Goal: Task Accomplishment & Management: Use online tool/utility

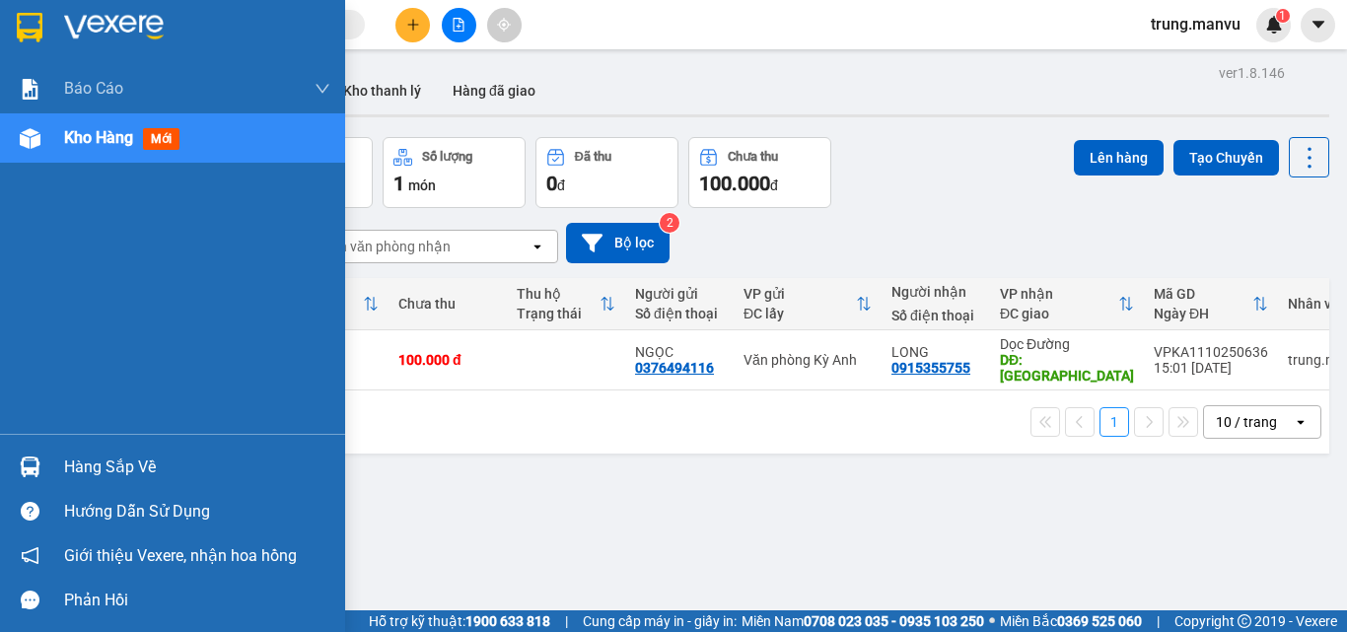
click at [26, 465] on img at bounding box center [30, 467] width 21 height 21
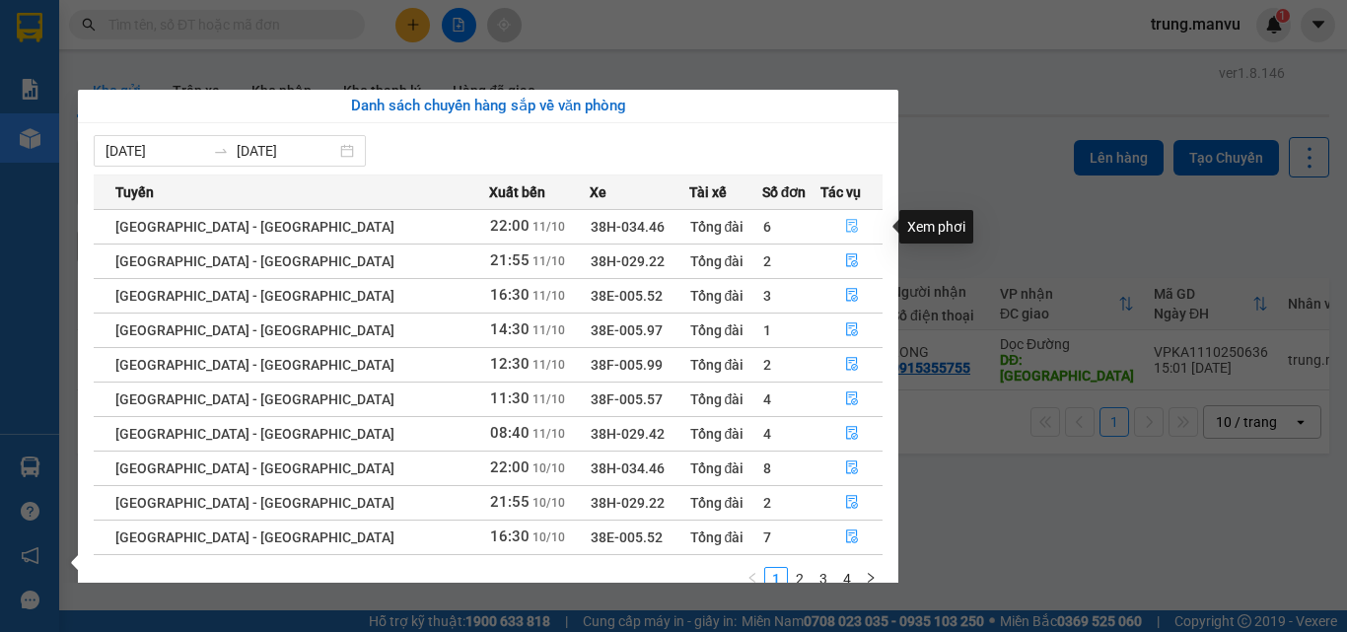
click at [845, 225] on icon "file-done" at bounding box center [852, 226] width 14 height 14
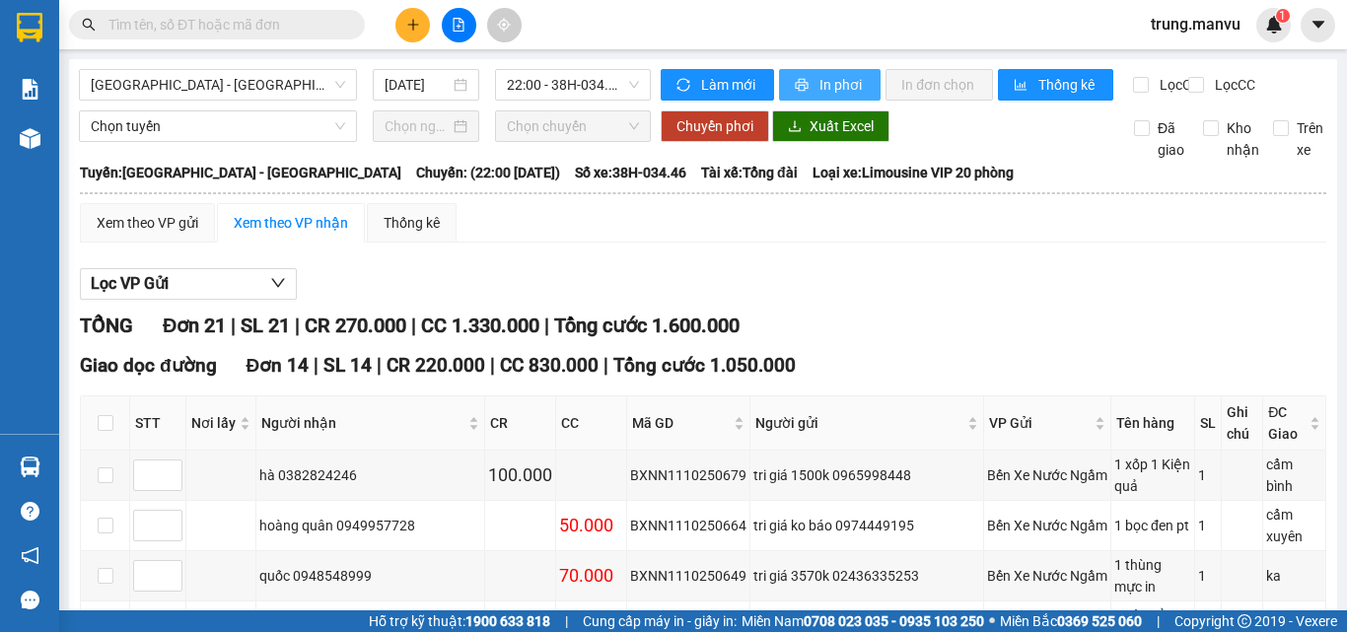
click at [820, 87] on span "In phơi" at bounding box center [842, 85] width 45 height 22
click at [616, 82] on span "22:00 - 38H-034.46" at bounding box center [573, 85] width 132 height 30
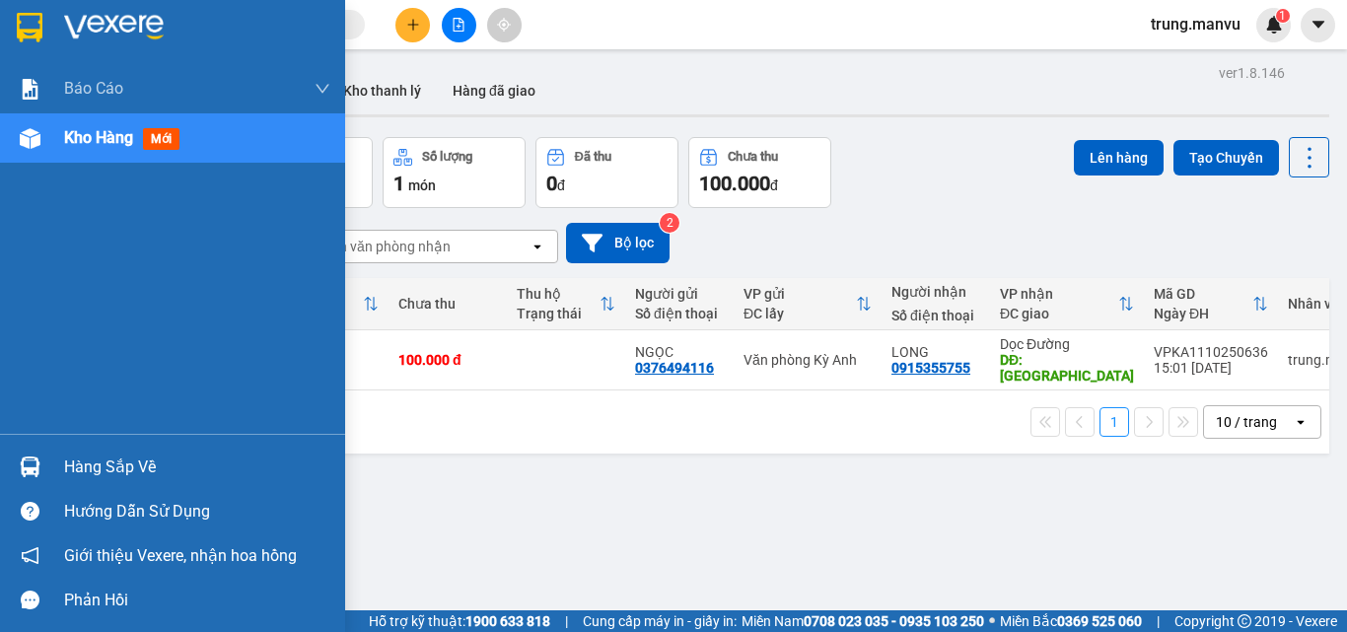
click at [36, 466] on img at bounding box center [30, 467] width 21 height 21
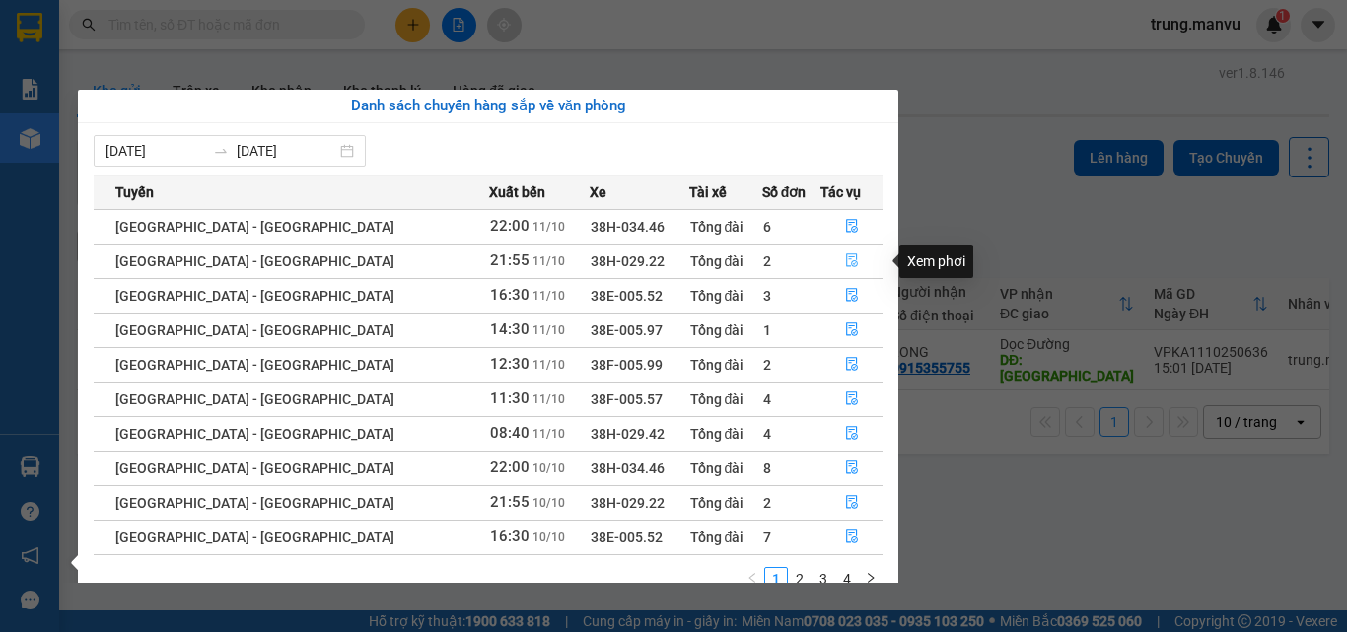
click at [845, 260] on icon "file-done" at bounding box center [852, 260] width 14 height 14
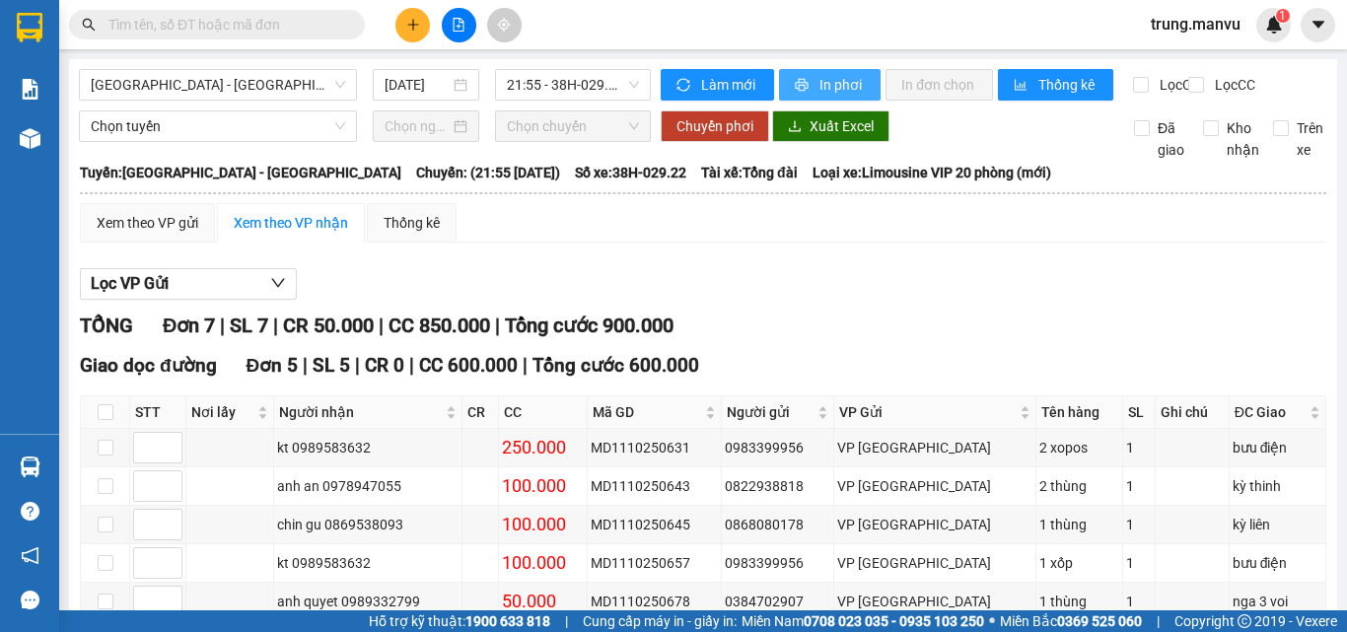
click at [821, 81] on span "In phơi" at bounding box center [842, 85] width 45 height 22
click at [619, 75] on span "21:55 - 38H-029.22" at bounding box center [573, 85] width 132 height 30
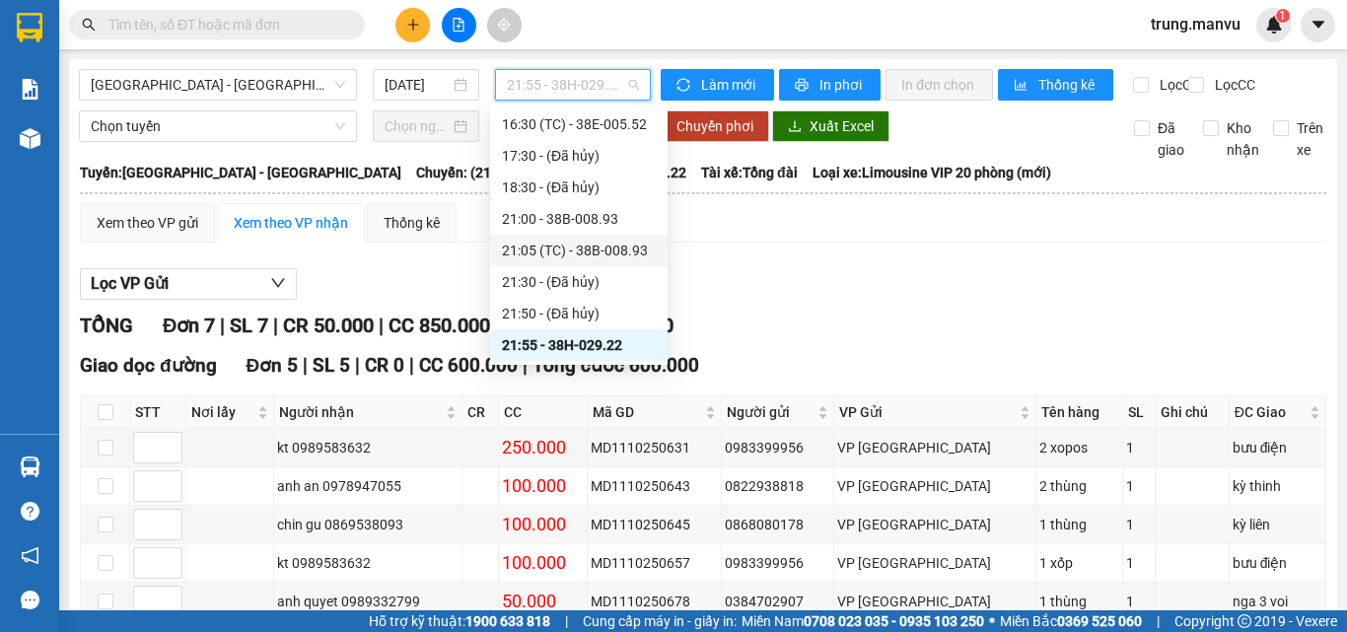
scroll to position [347, 0]
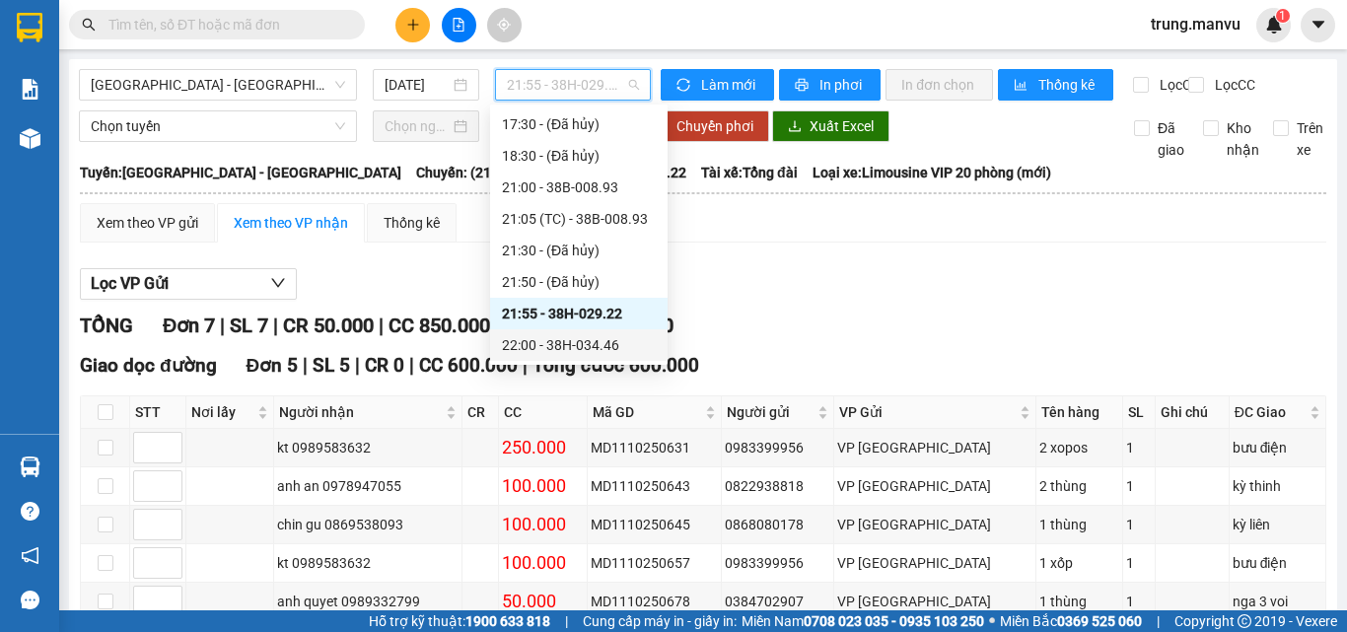
click at [611, 352] on div "22:00 - 38H-034.46" at bounding box center [579, 345] width 154 height 22
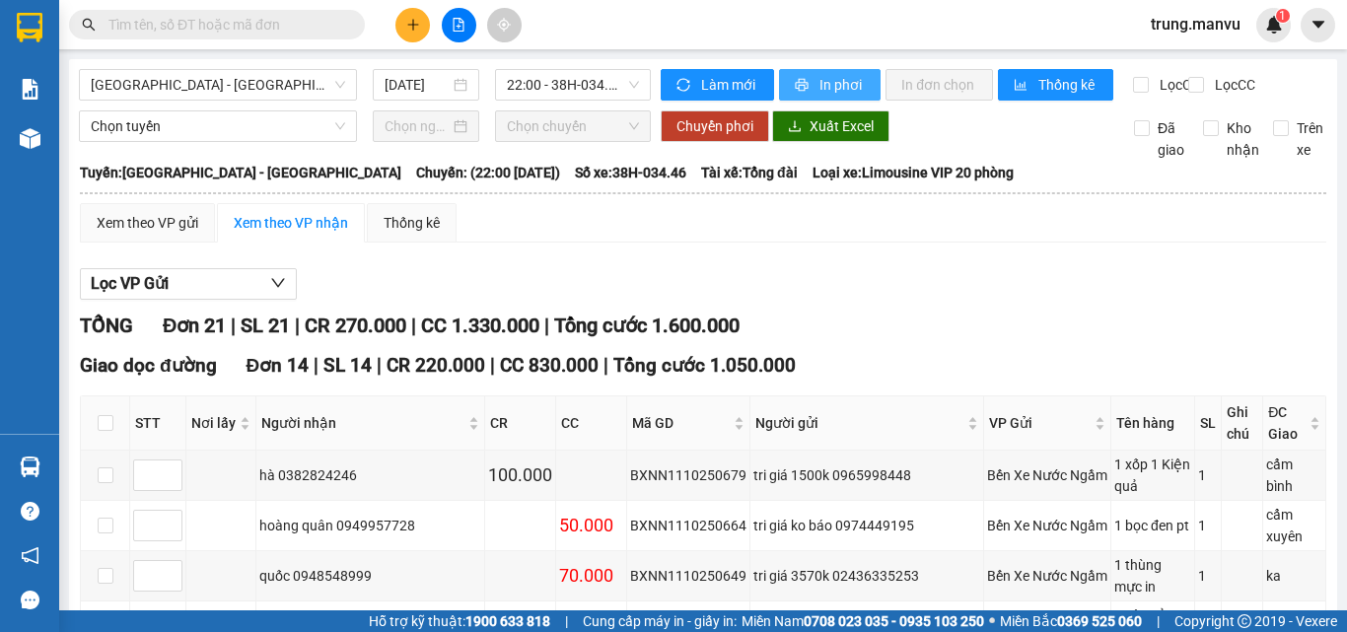
click at [835, 83] on span "In phơi" at bounding box center [842, 85] width 45 height 22
click at [626, 84] on span "22:00 - 38H-034.46" at bounding box center [573, 85] width 132 height 30
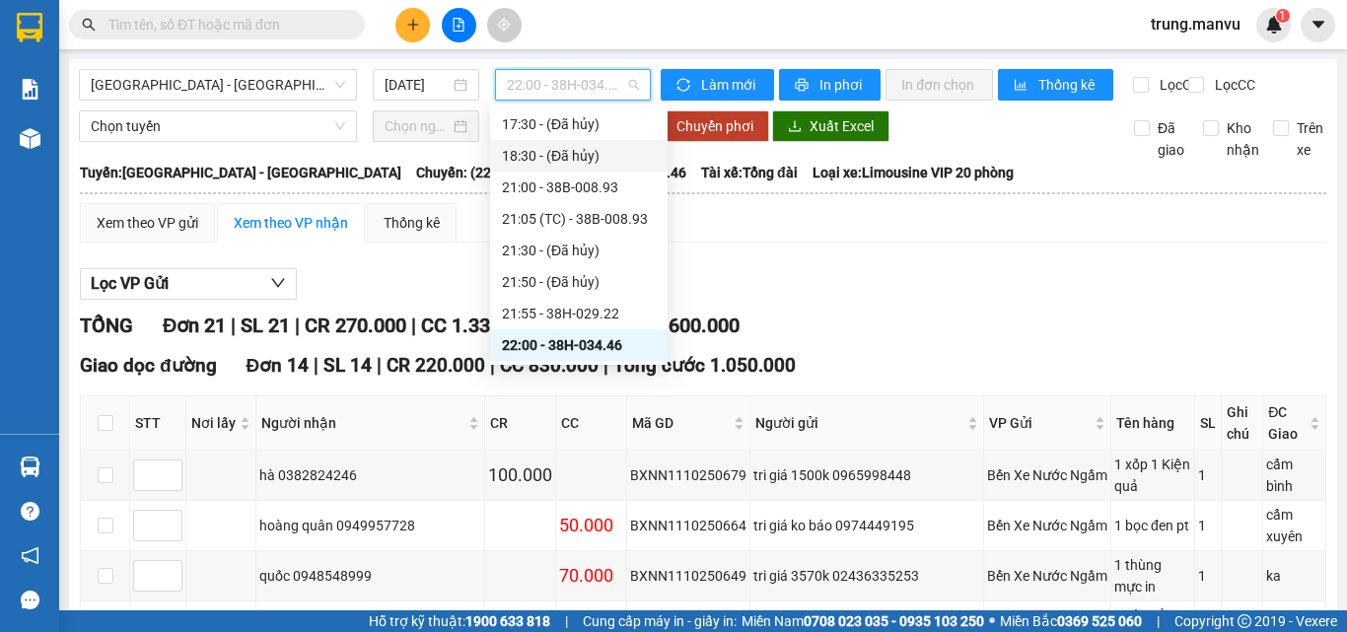
scroll to position [249, 0]
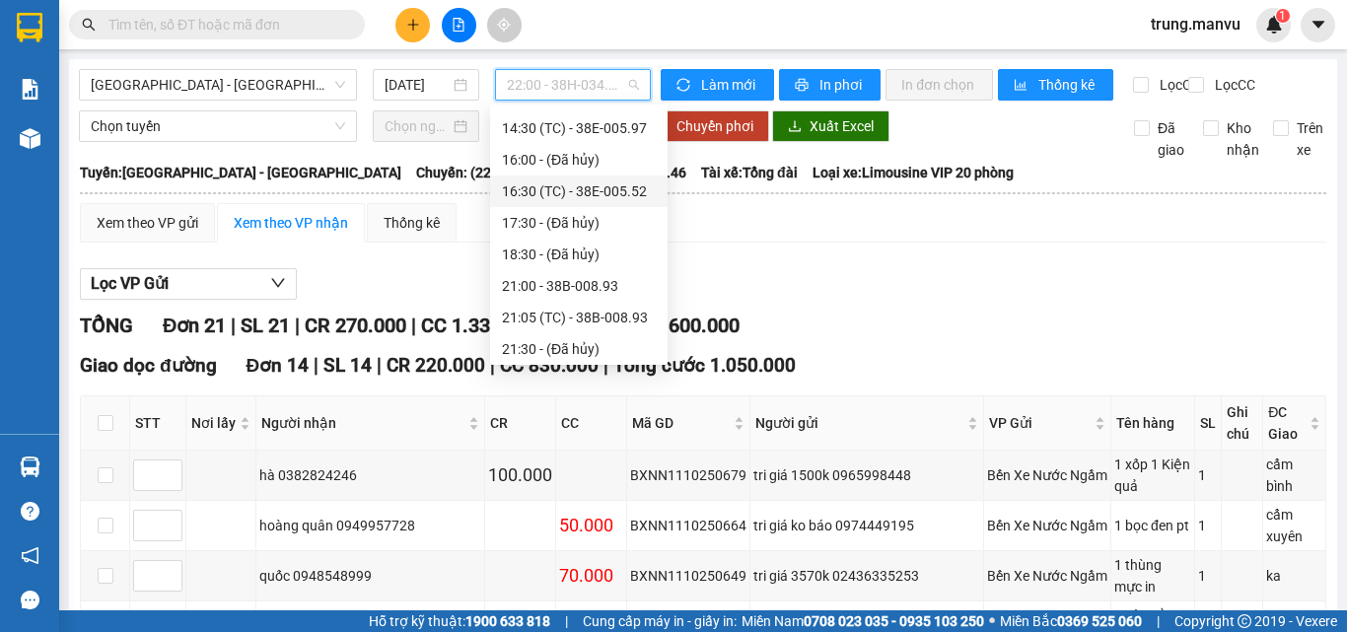
click at [619, 192] on div "16:30 (TC) - 38E-005.52" at bounding box center [579, 191] width 154 height 22
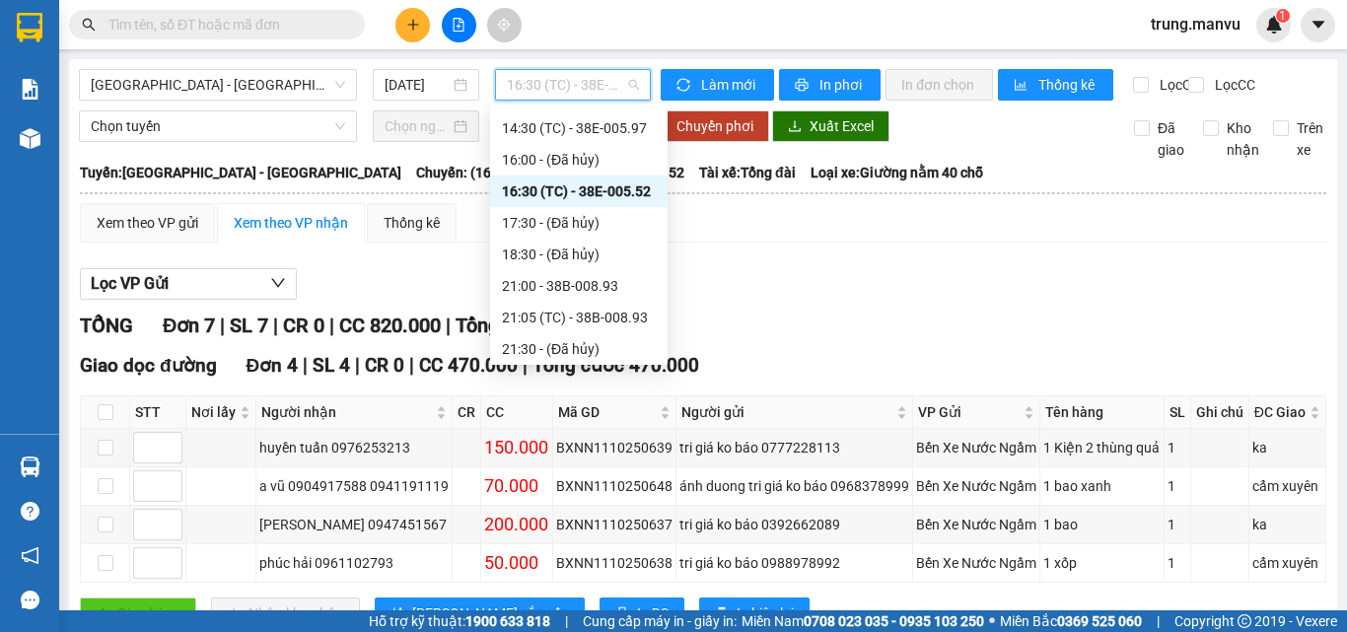
click at [998, 319] on div "Lọc VP Gửi TỔNG Đơn 7 | SL 7 | CR 0 | CC 820.000 | Tổng cước 820.000 Giao dọc …" at bounding box center [703, 588] width 1247 height 660
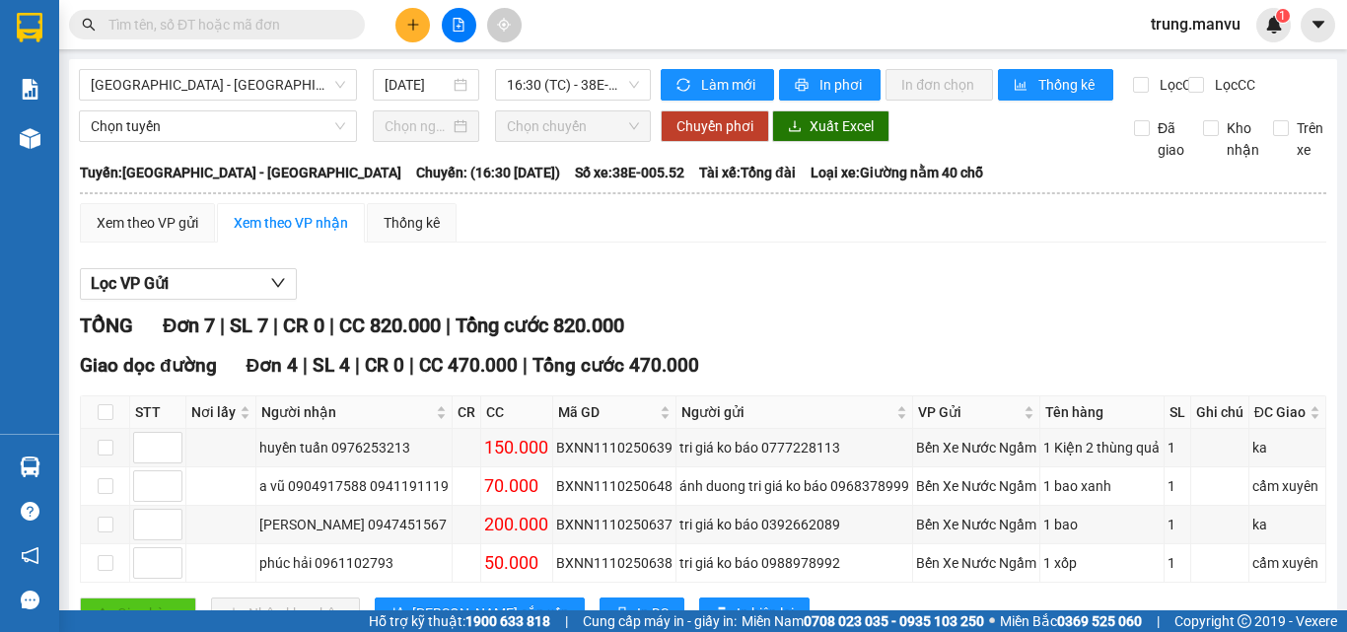
click at [304, 27] on input "text" at bounding box center [224, 25] width 233 height 22
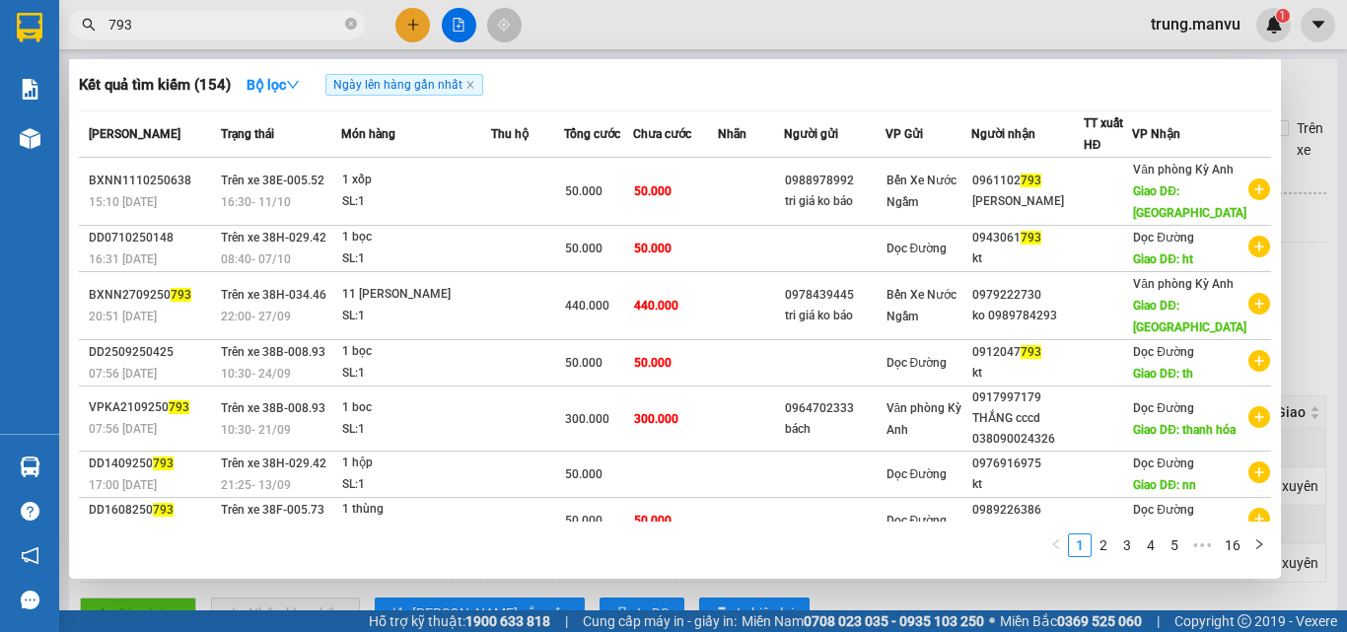
type input "793"
